Goal: Navigation & Orientation: Find specific page/section

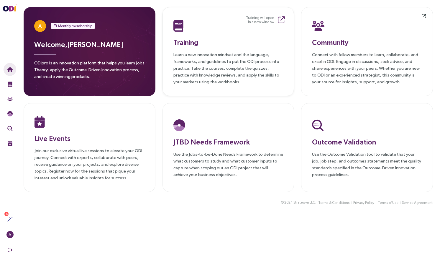
click at [217, 51] on p "Learn a new innovation mindset and the language, frameworks, and guidelines to …" at bounding box center [229, 68] width 110 height 34
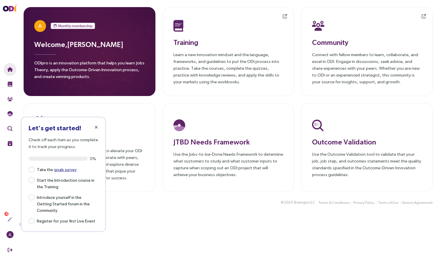
click at [95, 126] on icon "button" at bounding box center [96, 127] width 3 height 4
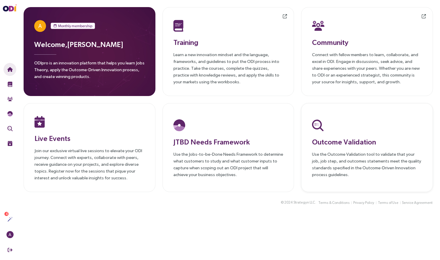
click at [333, 140] on h3 "Outcome Validation" at bounding box center [367, 141] width 110 height 11
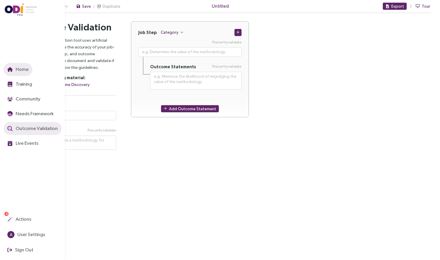
click at [15, 65] on button "Home" at bounding box center [18, 69] width 29 height 13
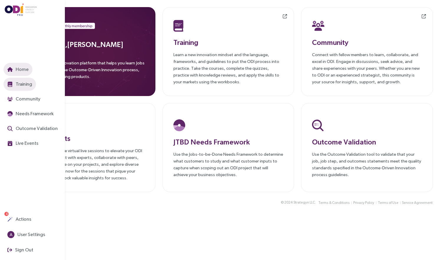
click at [23, 84] on span "Training" at bounding box center [23, 83] width 18 height 7
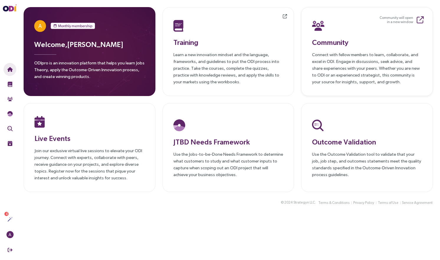
click at [344, 43] on h3 "Community" at bounding box center [367, 42] width 110 height 11
